Goal: Information Seeking & Learning: Find specific fact

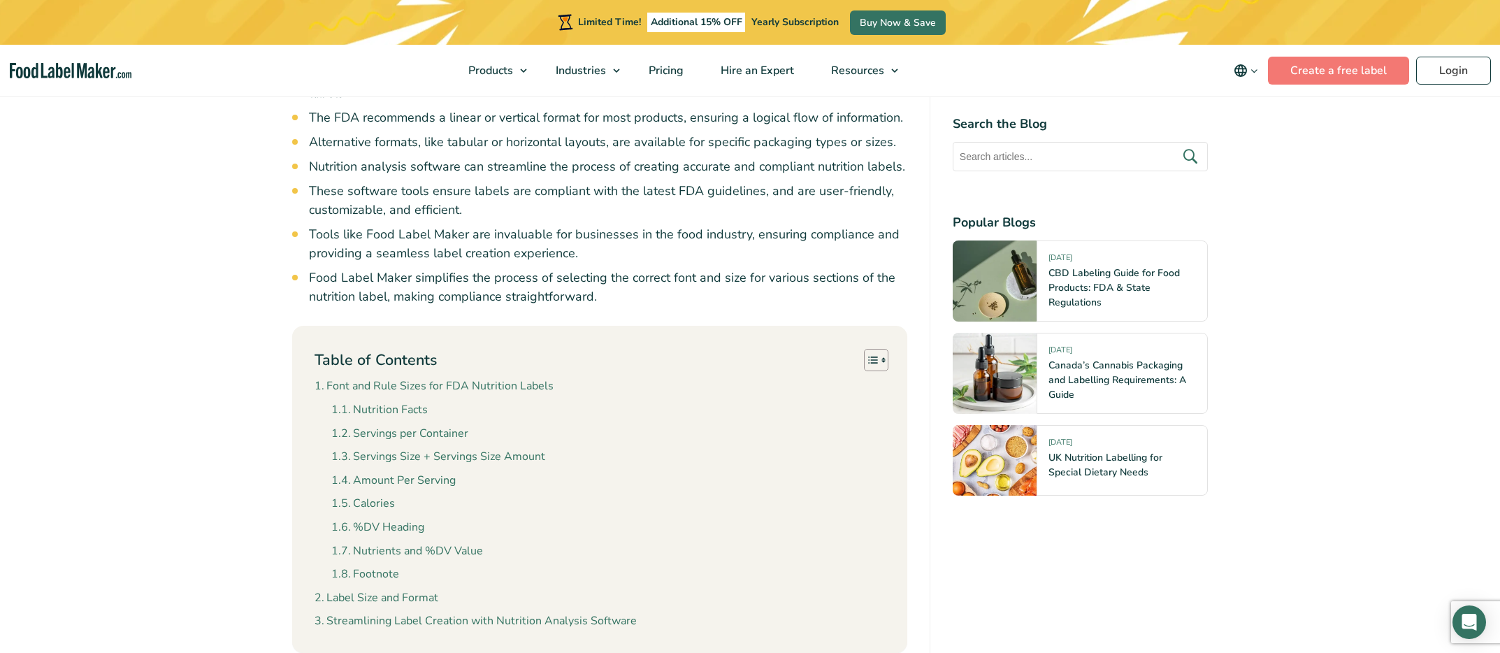
scroll to position [1258, 0]
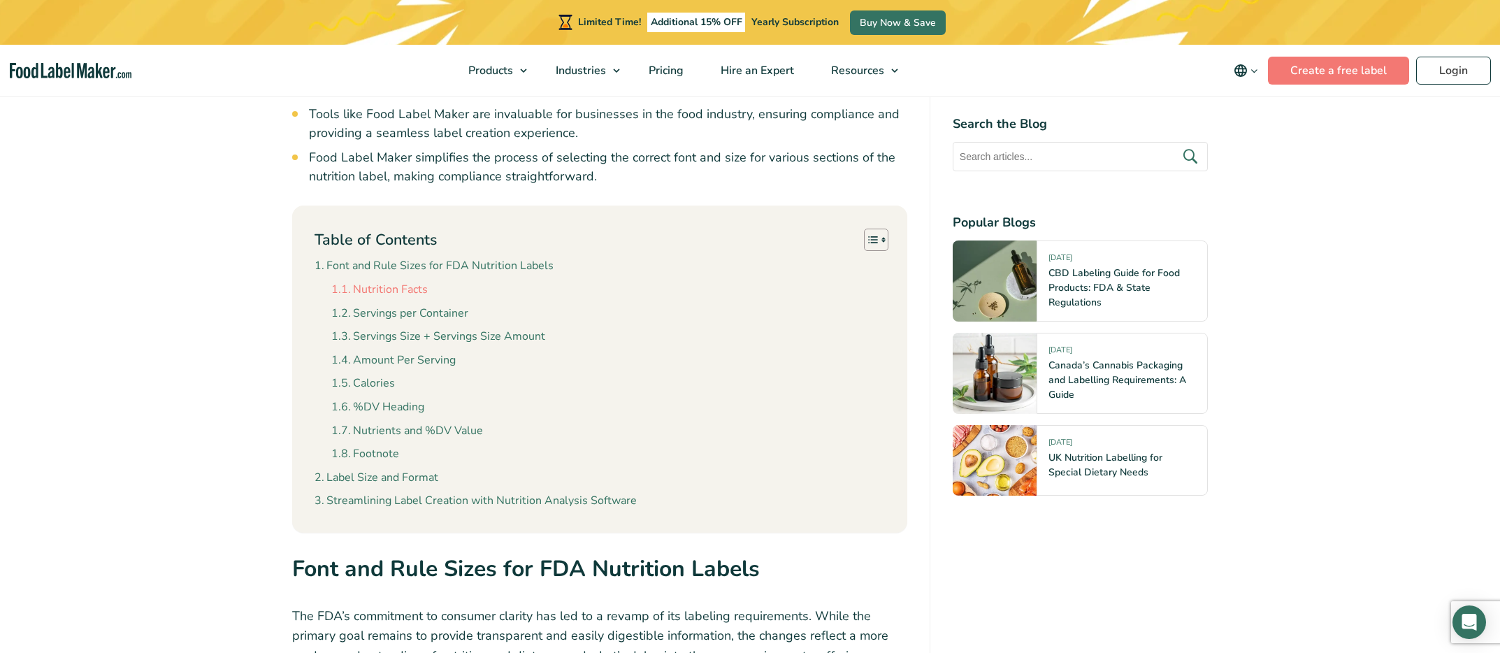
click at [422, 283] on link "Nutrition Facts" at bounding box center [379, 290] width 96 height 18
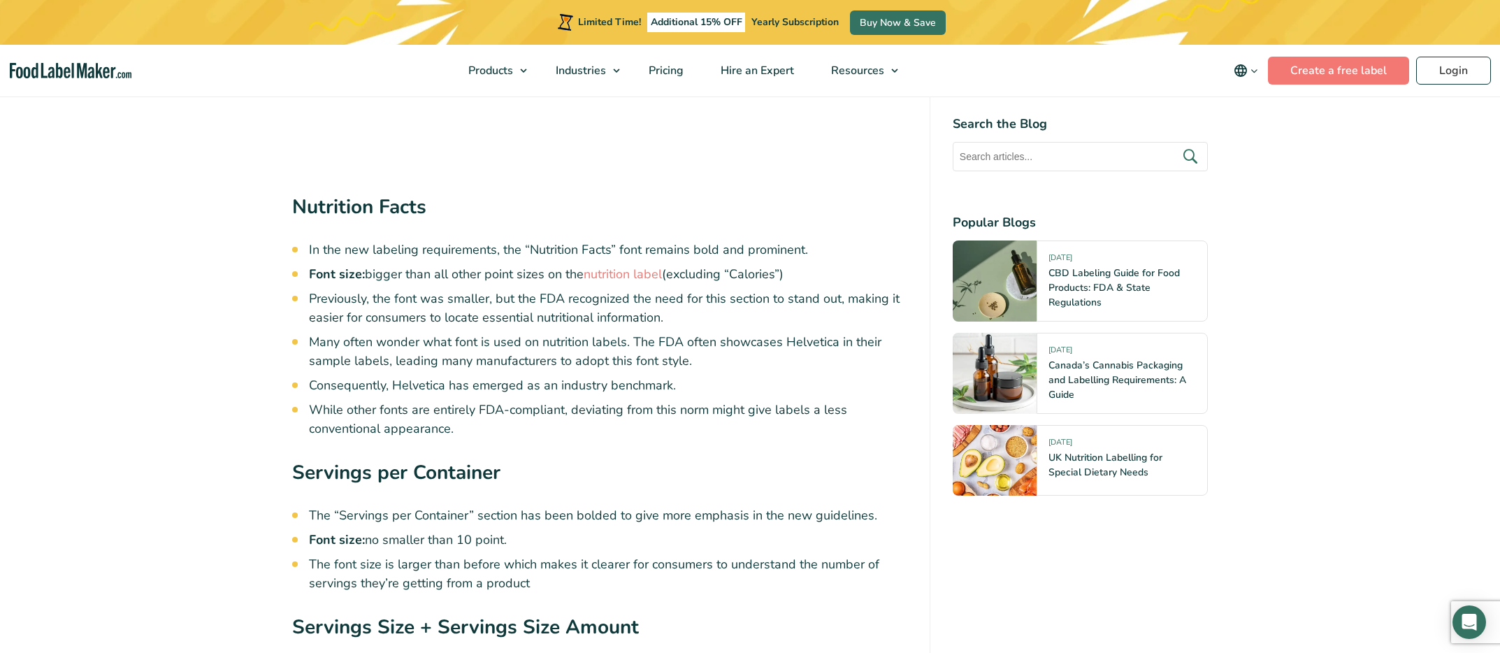
scroll to position [2929, 0]
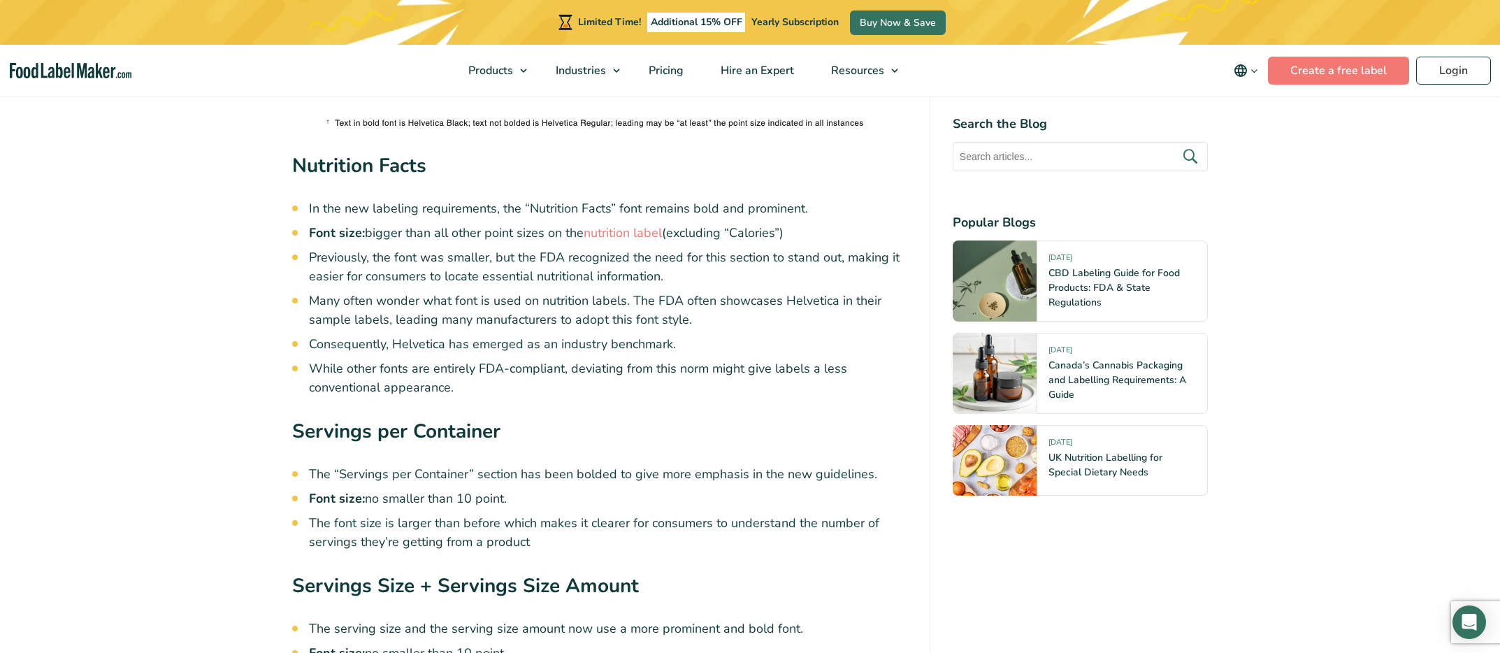
click at [391, 236] on li "Font size: bigger than all other point sizes on the nutrition label (excluding …" at bounding box center [608, 233] width 598 height 19
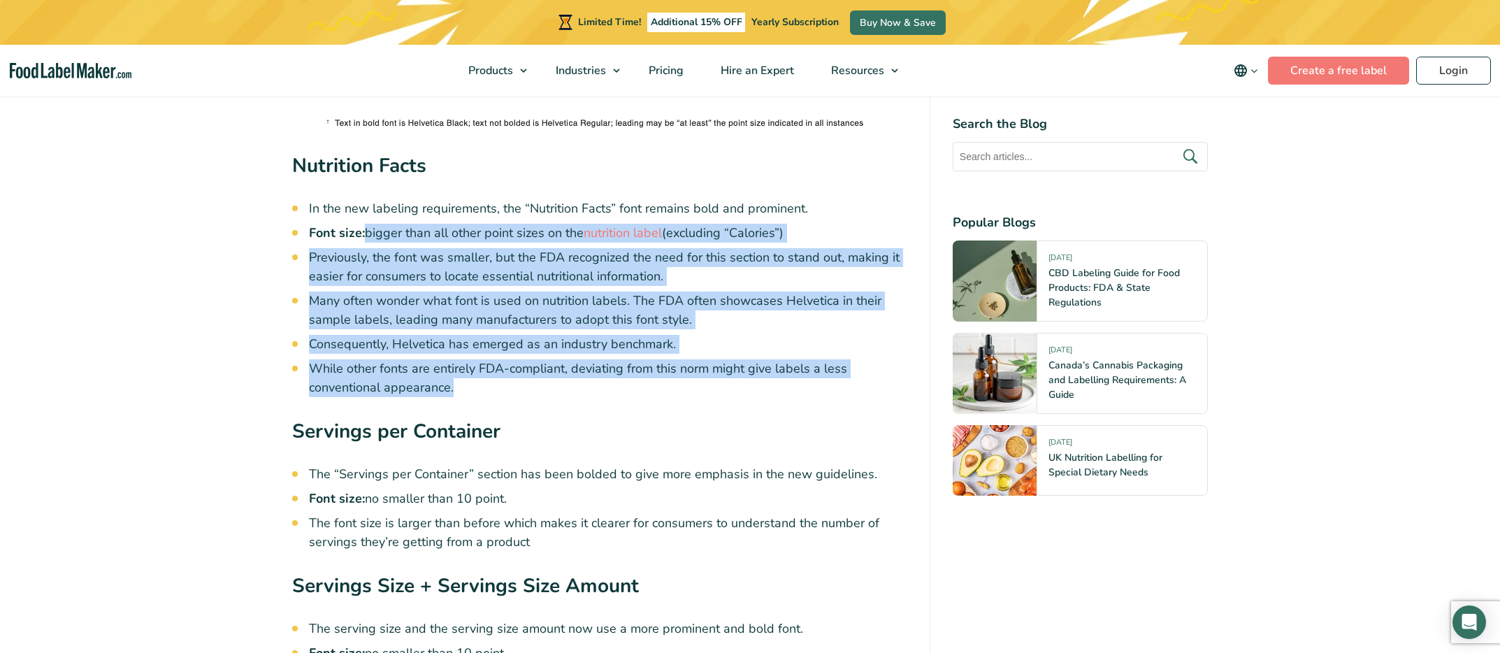
drag, startPoint x: 391, startPoint y: 236, endPoint x: 473, endPoint y: 389, distance: 174.2
click at [473, 389] on ul "In the new labeling requirements, the “Nutrition Facts” font remains bold and p…" at bounding box center [608, 298] width 598 height 198
click at [473, 389] on li "While other fonts are entirely FDA-compliant, deviating from this norm might gi…" at bounding box center [608, 378] width 598 height 38
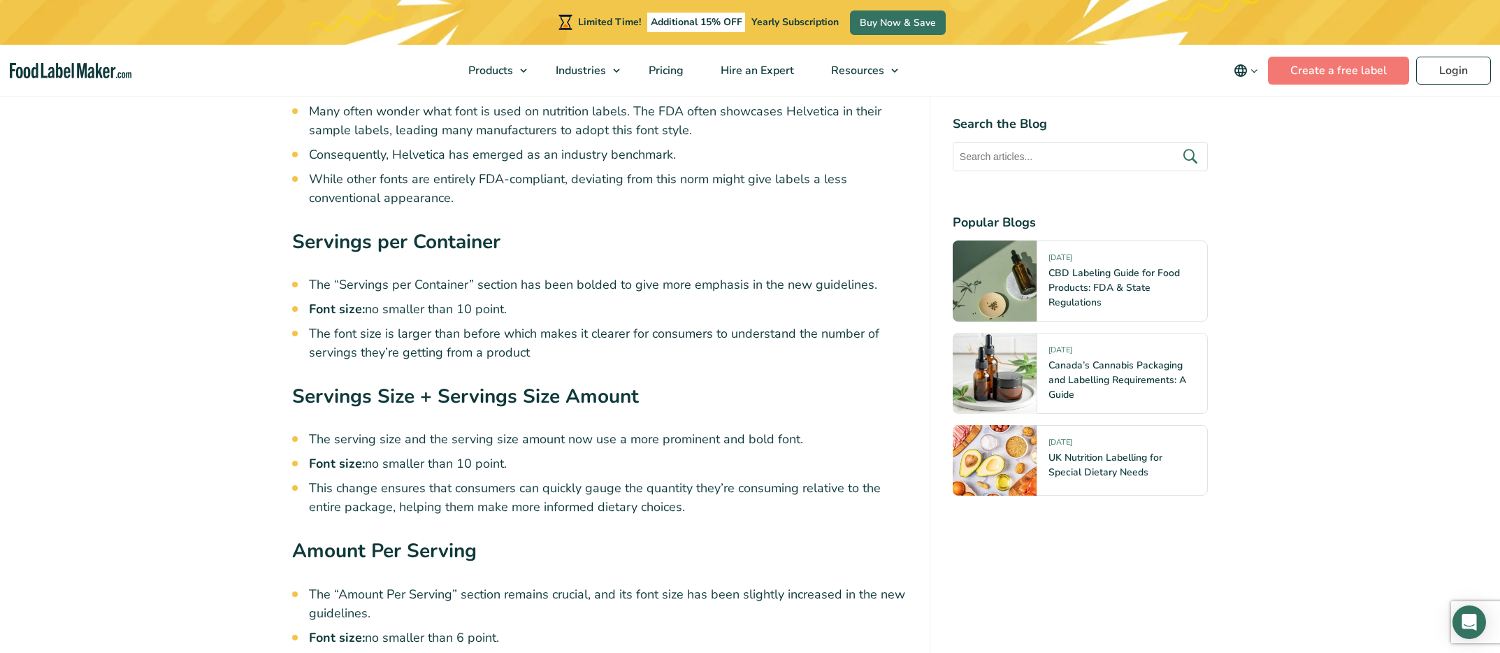
scroll to position [3139, 0]
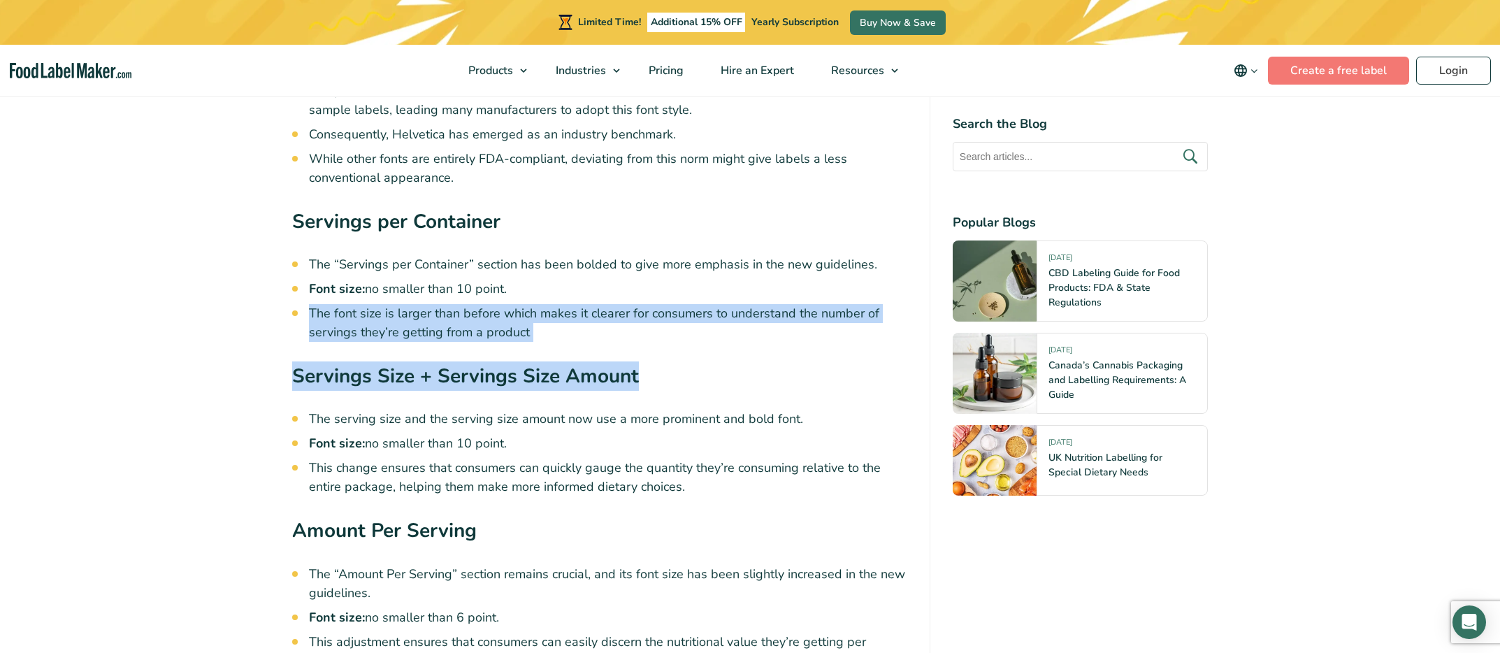
drag, startPoint x: 675, startPoint y: 385, endPoint x: 657, endPoint y: 280, distance: 106.4
click at [657, 280] on div "The Nutrition facts label on food items serves as a crucial resource, helping c…" at bounding box center [599, 59] width 615 height 5242
click at [657, 280] on li "Font size: no smaller than 10 point." at bounding box center [608, 289] width 598 height 19
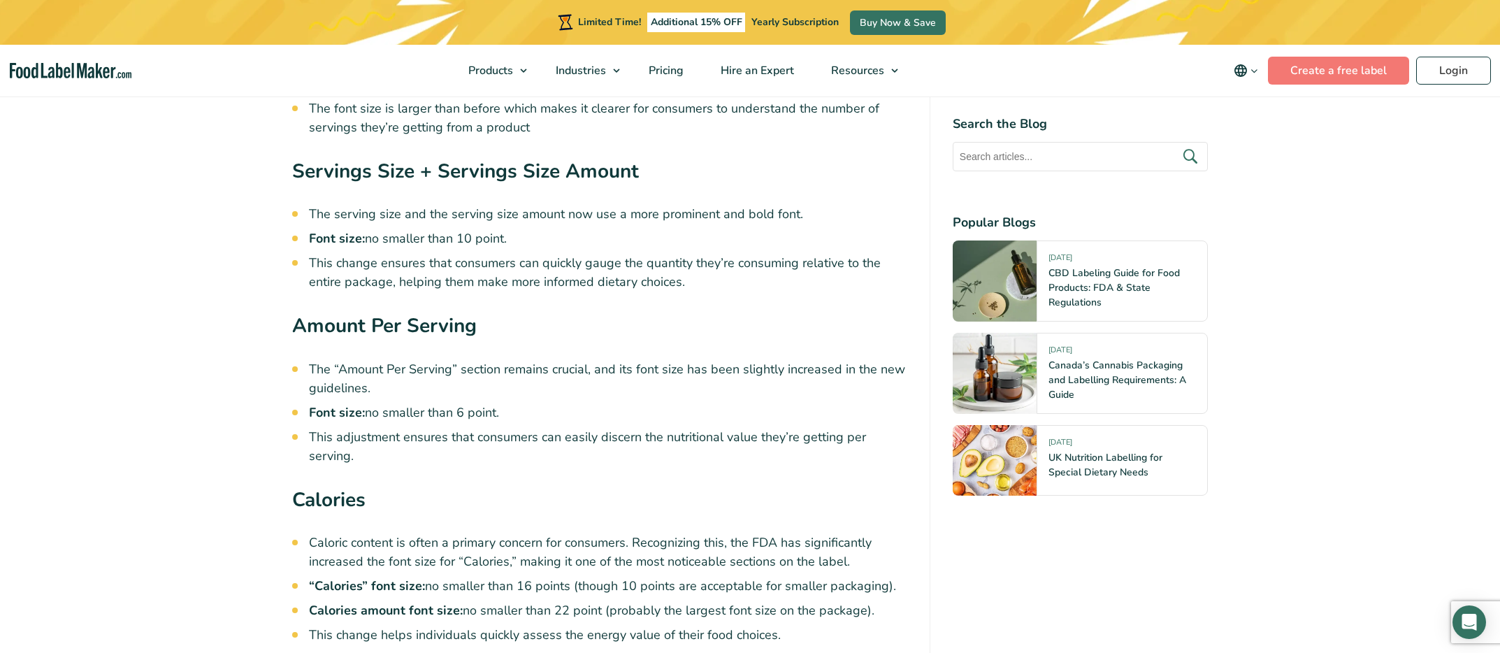
scroll to position [3559, 0]
